Goal: Book appointment/travel/reservation

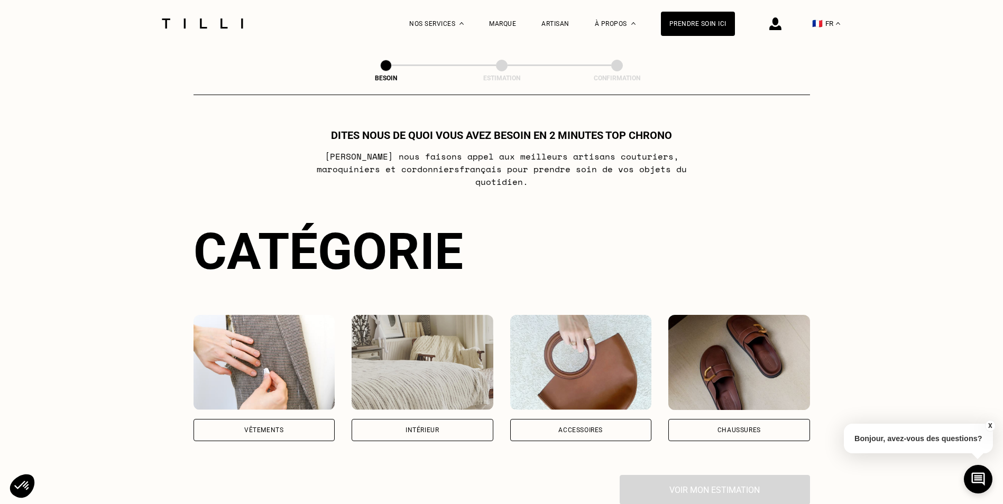
click at [269, 427] on div "Vêtements" at bounding box center [263, 430] width 39 height 6
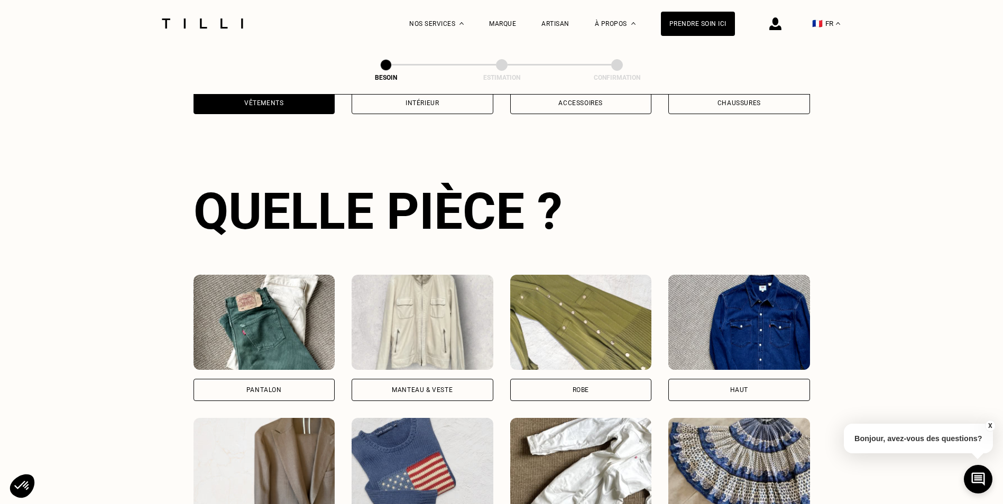
scroll to position [346, 0]
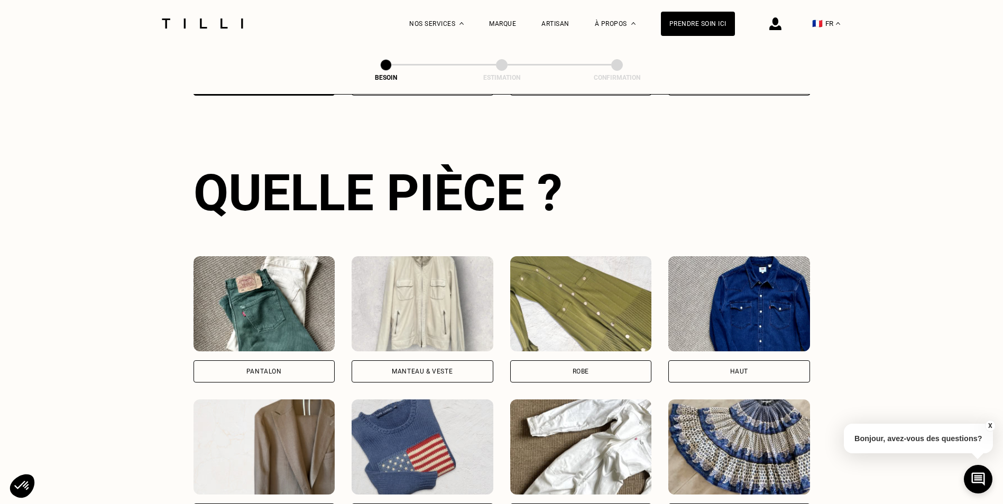
click at [593, 306] on img at bounding box center [581, 303] width 142 height 95
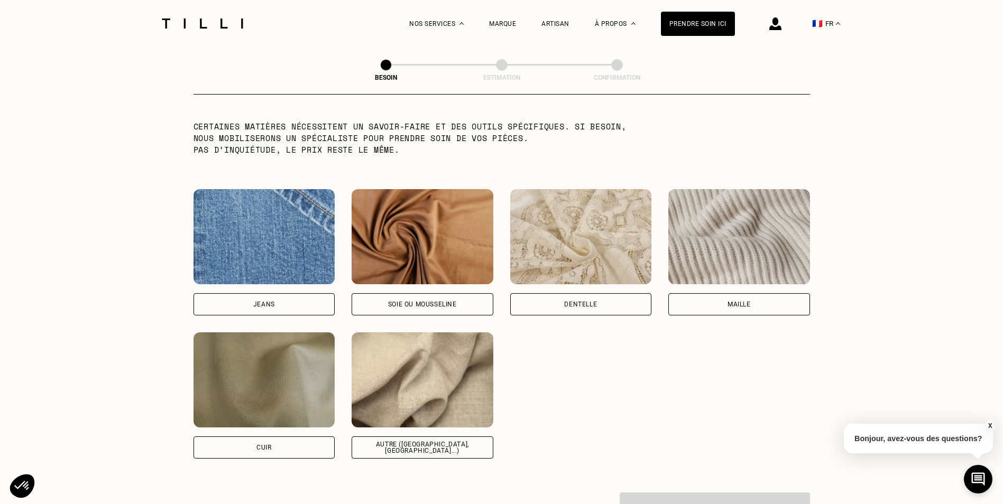
scroll to position [1079, 0]
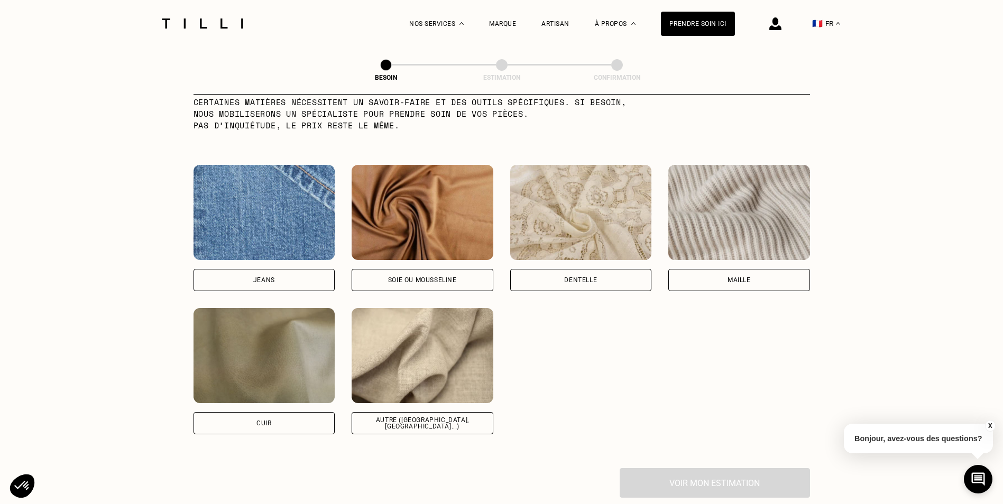
click at [447, 364] on img at bounding box center [423, 355] width 142 height 95
select select "FR"
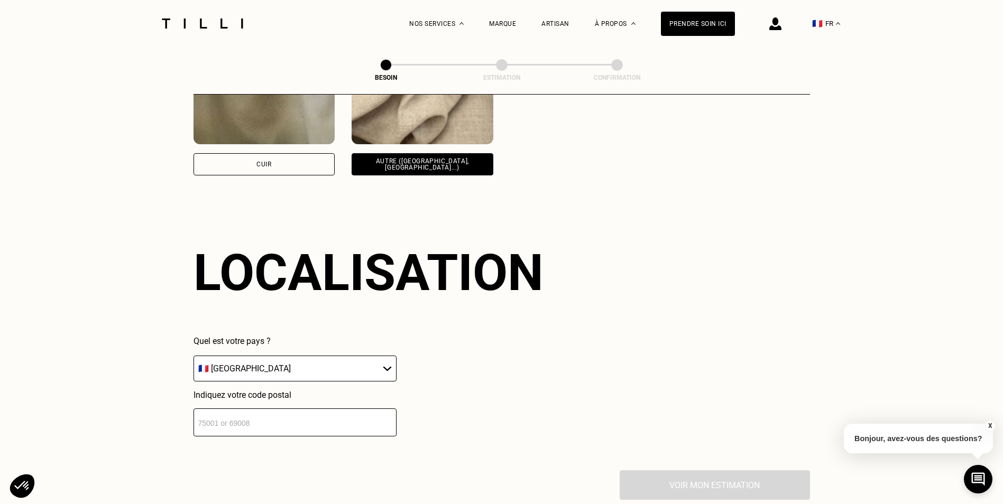
scroll to position [1369, 0]
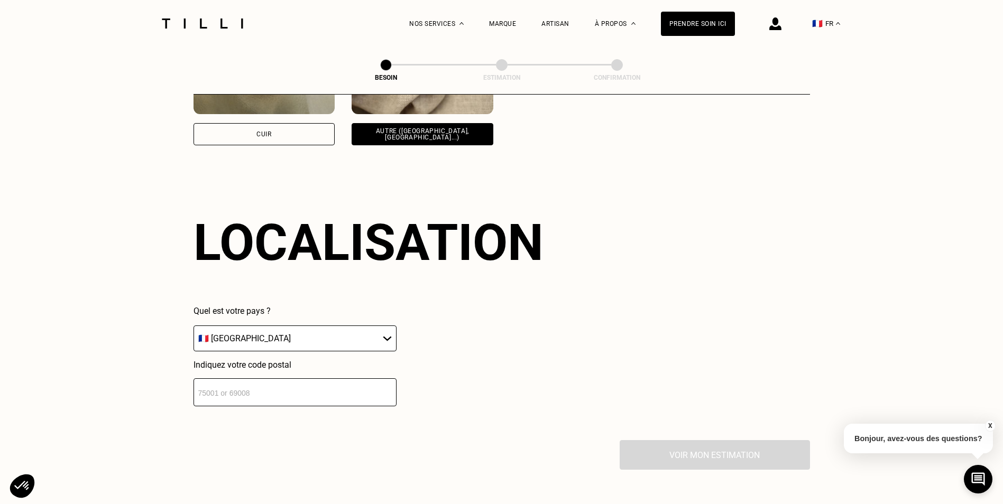
drag, startPoint x: 228, startPoint y: 385, endPoint x: 235, endPoint y: 382, distance: 7.6
click at [230, 384] on input "number" at bounding box center [294, 392] width 203 height 28
type input "22430"
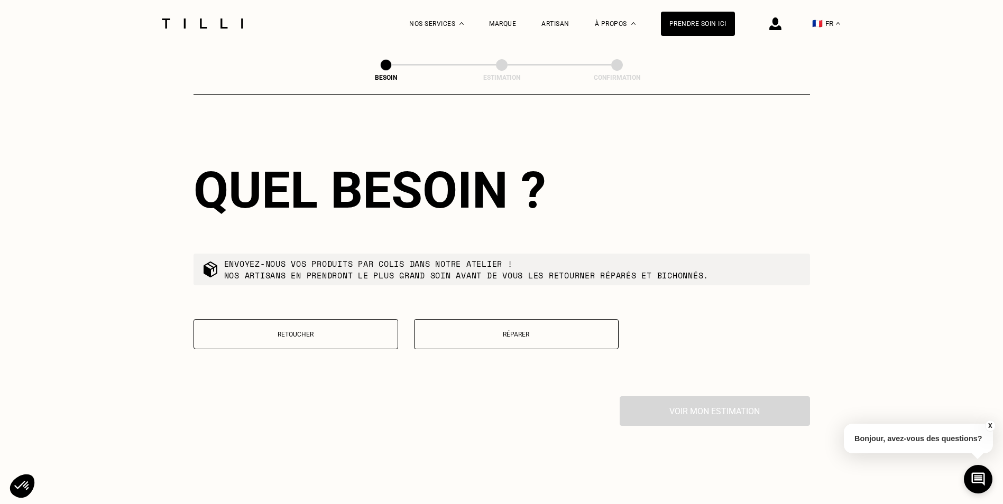
scroll to position [1684, 0]
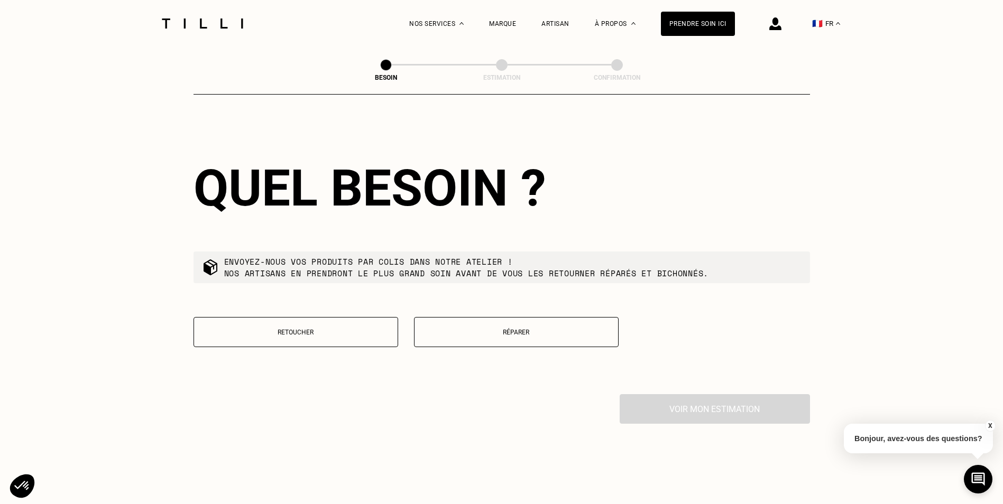
click at [520, 330] on p "Réparer" at bounding box center [516, 332] width 193 height 7
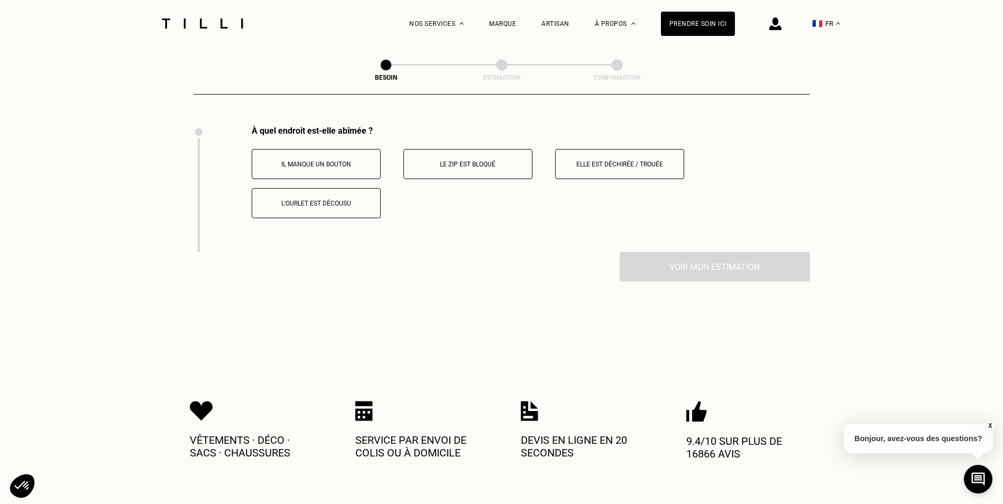
scroll to position [1955, 0]
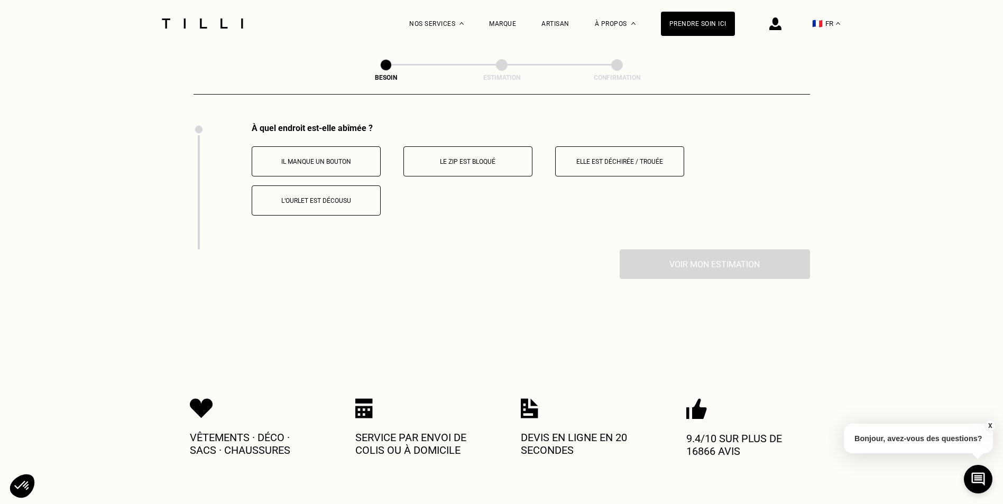
click at [655, 158] on p "Elle est déchirée / trouée" at bounding box center [619, 161] width 117 height 7
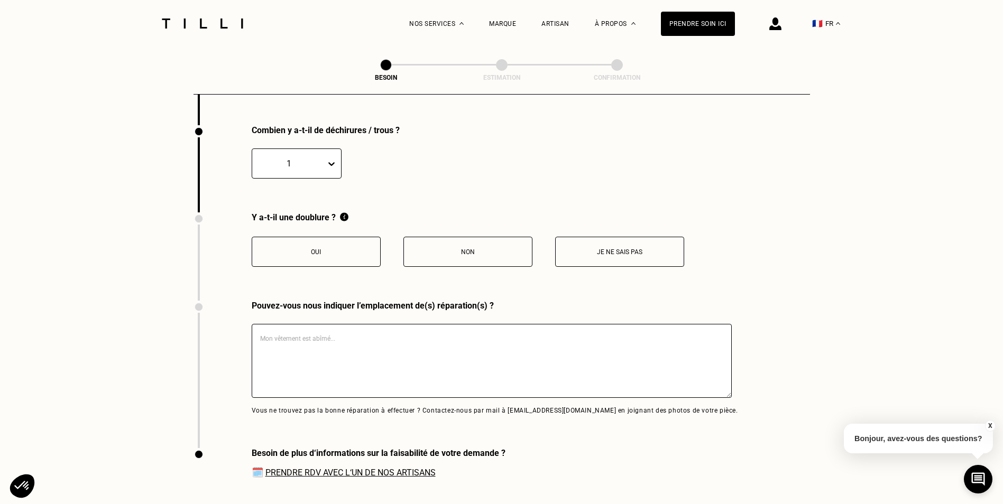
scroll to position [2082, 0]
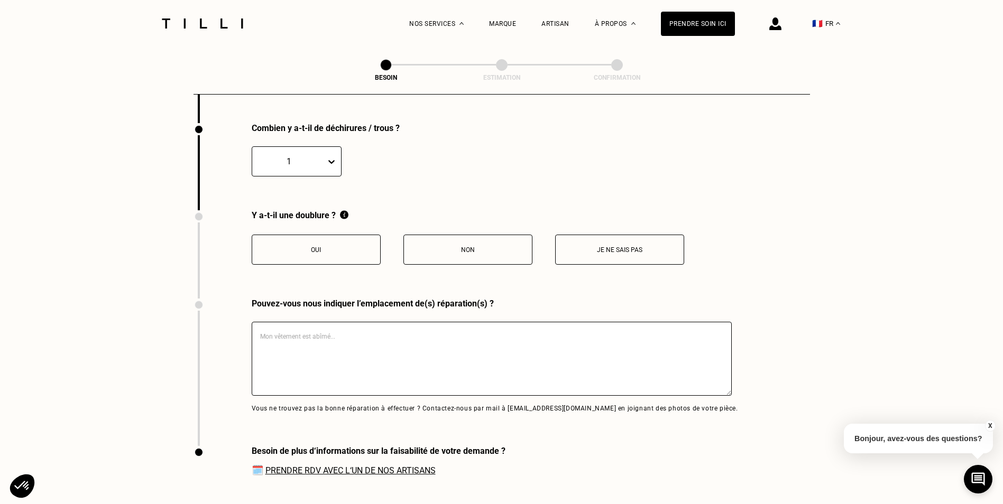
click at [486, 246] on p "Non" at bounding box center [467, 249] width 117 height 7
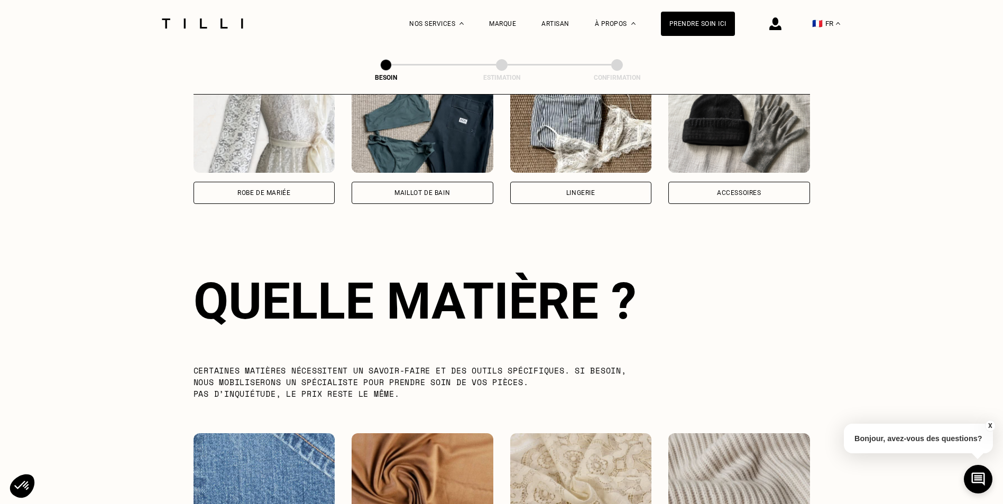
scroll to position [654, 0]
